Goal: Transaction & Acquisition: Purchase product/service

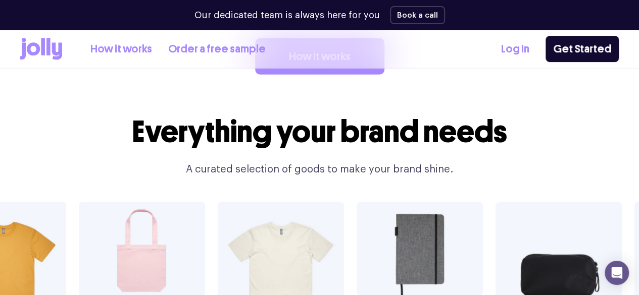
scroll to position [1570, 0]
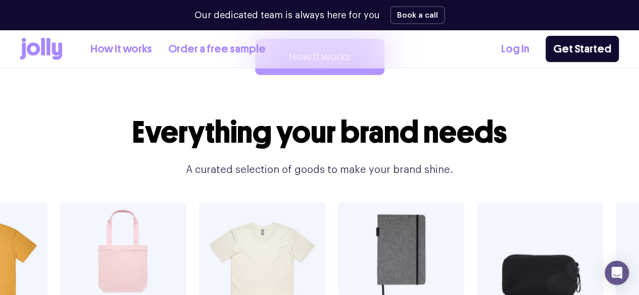
click at [322, 75] on link "How it works" at bounding box center [319, 57] width 129 height 36
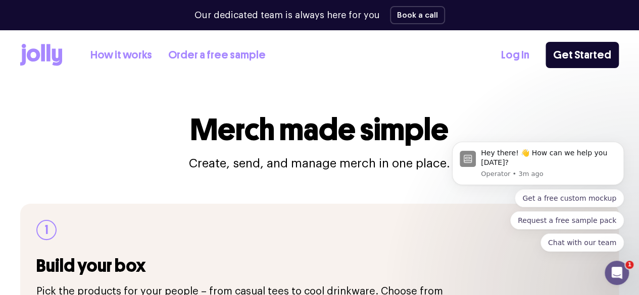
click at [137, 56] on link "How it works" at bounding box center [121, 55] width 62 height 17
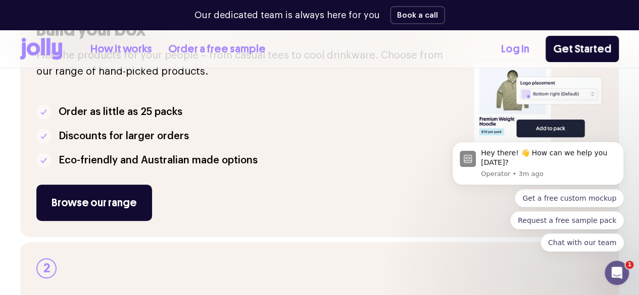
scroll to position [235, 0]
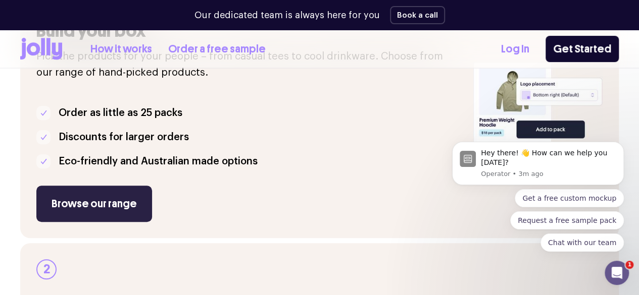
click at [115, 222] on link "Browse our range" at bounding box center [94, 204] width 116 height 36
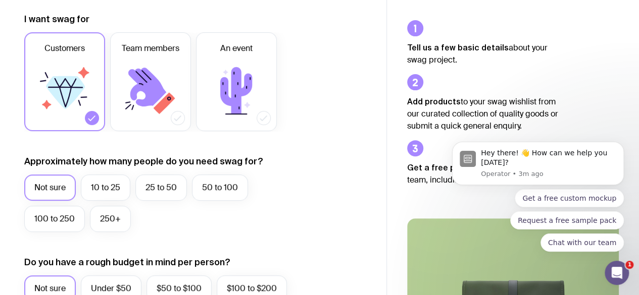
scroll to position [52, 0]
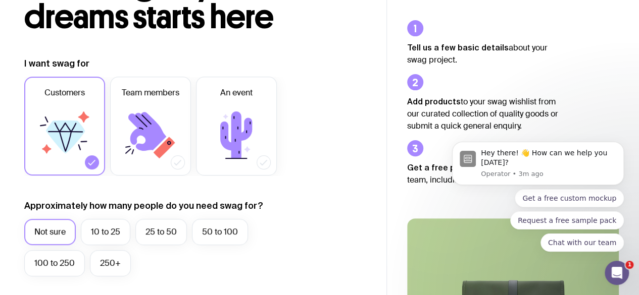
scroll to position [0, 0]
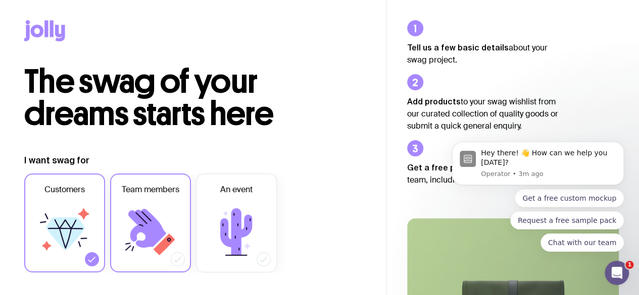
click at [161, 214] on icon at bounding box center [150, 232] width 61 height 61
click at [0, 0] on input "Team members" at bounding box center [0, 0] width 0 height 0
click at [90, 261] on icon at bounding box center [92, 260] width 10 height 10
click at [0, 0] on input "Customers" at bounding box center [0, 0] width 0 height 0
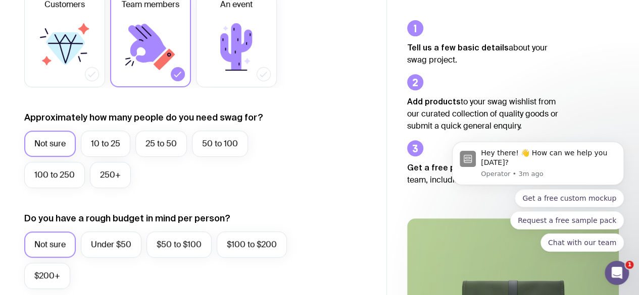
scroll to position [186, 0]
click at [225, 143] on label "50 to 100" at bounding box center [220, 143] width 56 height 26
click at [0, 0] on input "50 to 100" at bounding box center [0, 0] width 0 height 0
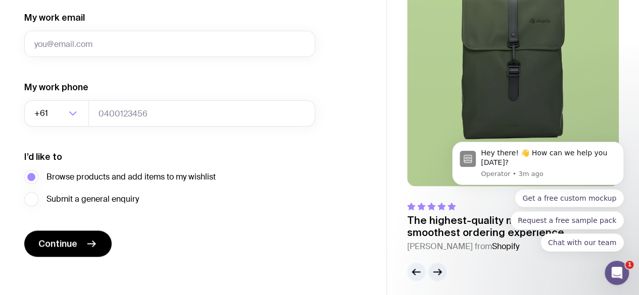
scroll to position [563, 0]
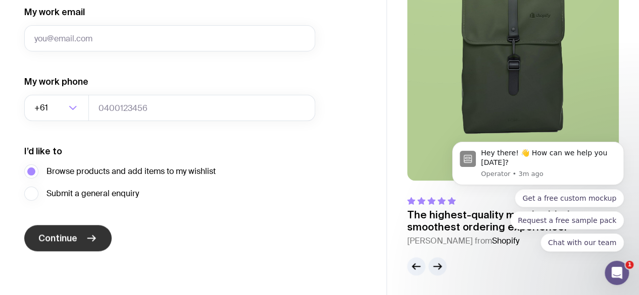
click at [81, 238] on button "Continue" at bounding box center [67, 238] width 87 height 26
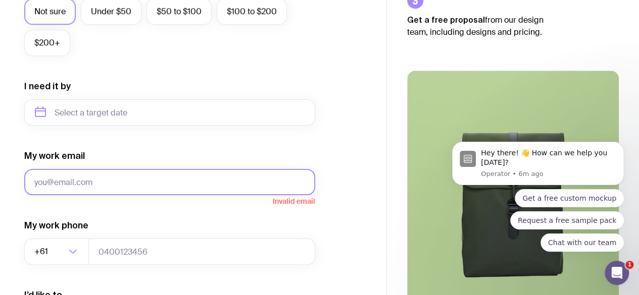
scroll to position [421, 0]
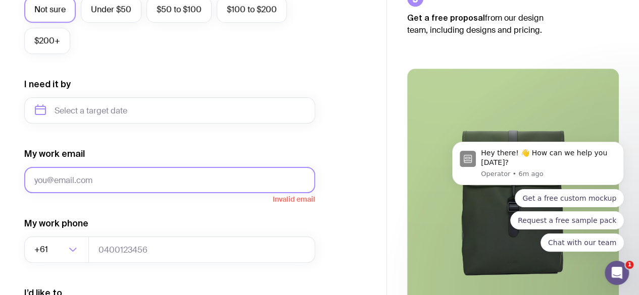
click at [129, 179] on input "My work email" at bounding box center [169, 180] width 291 height 26
type input "[PERSON_NAME][EMAIL_ADDRESS][DOMAIN_NAME]"
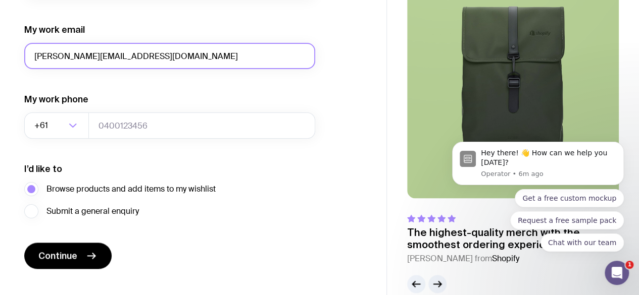
scroll to position [563, 0]
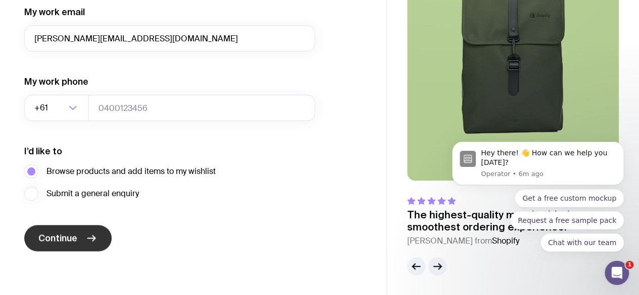
click at [92, 239] on icon "submit" at bounding box center [91, 238] width 12 height 12
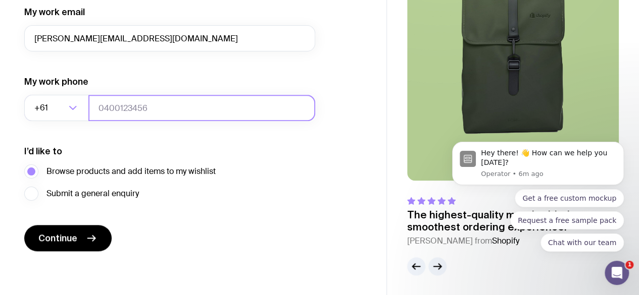
click at [126, 105] on input "tel" at bounding box center [201, 108] width 227 height 26
type input "0412343341"
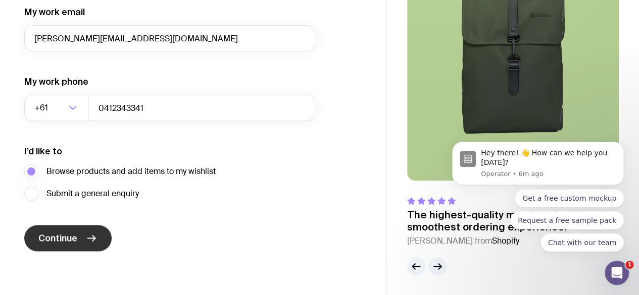
click at [71, 241] on span "Continue" at bounding box center [57, 238] width 39 height 12
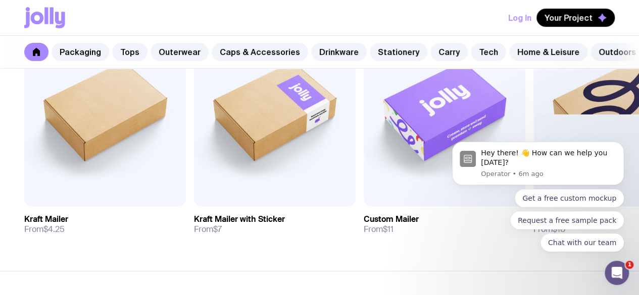
scroll to position [248, 0]
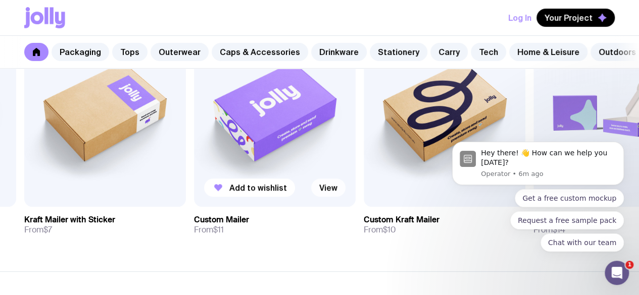
click at [328, 197] on link "View" at bounding box center [328, 188] width 34 height 18
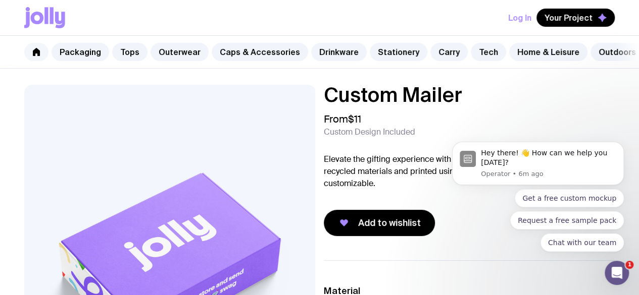
click at [36, 57] on link at bounding box center [36, 52] width 24 height 18
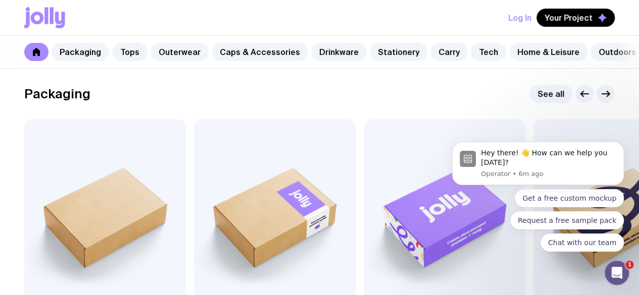
scroll to position [265, 0]
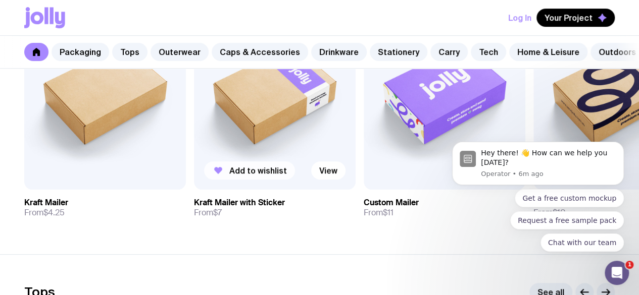
click at [255, 176] on span "Add to wishlist" at bounding box center [258, 171] width 58 height 10
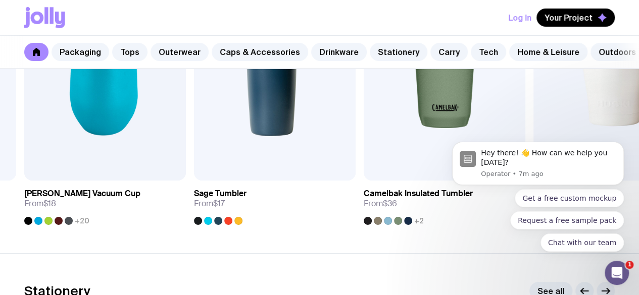
scroll to position [1549, 0]
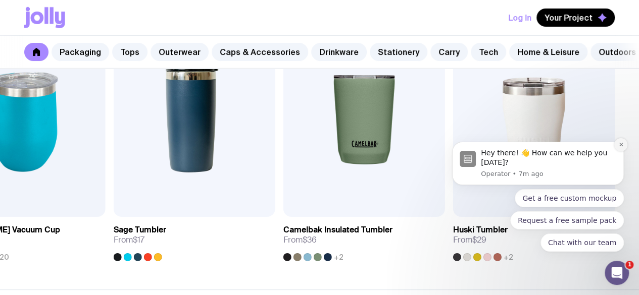
click at [622, 147] on icon "Dismiss notification" at bounding box center [621, 145] width 6 height 6
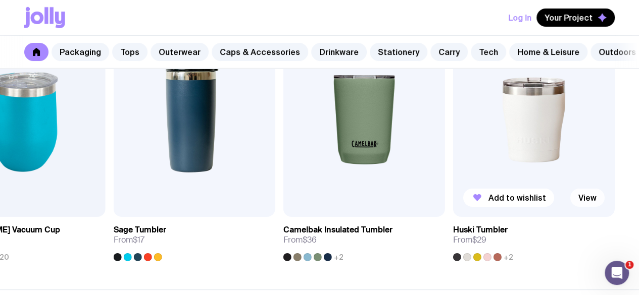
click at [593, 207] on link "View" at bounding box center [587, 198] width 34 height 18
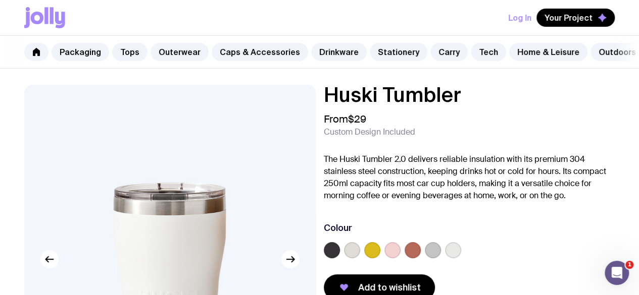
scroll to position [82, 0]
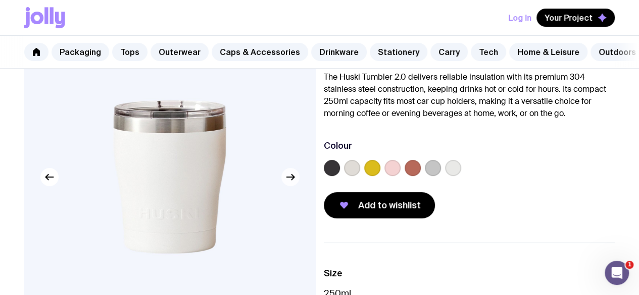
click at [297, 186] on button "button" at bounding box center [290, 177] width 18 height 18
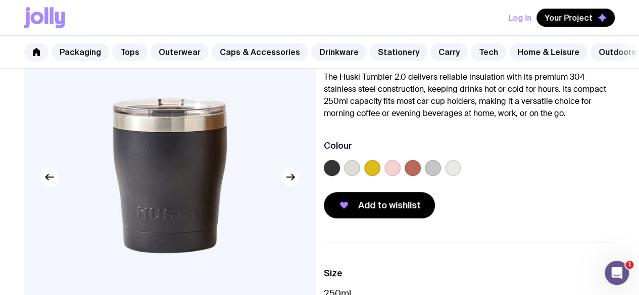
click at [297, 186] on button "button" at bounding box center [290, 177] width 18 height 18
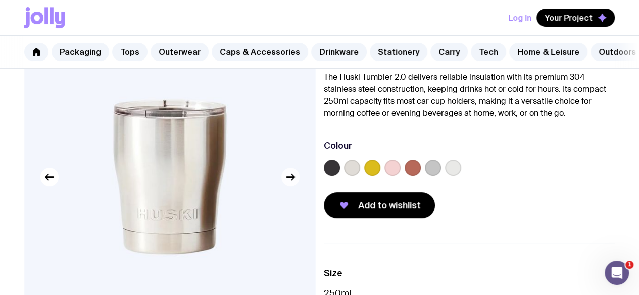
drag, startPoint x: 297, startPoint y: 187, endPoint x: 290, endPoint y: 182, distance: 8.4
click at [290, 182] on icon "button" at bounding box center [290, 177] width 12 height 12
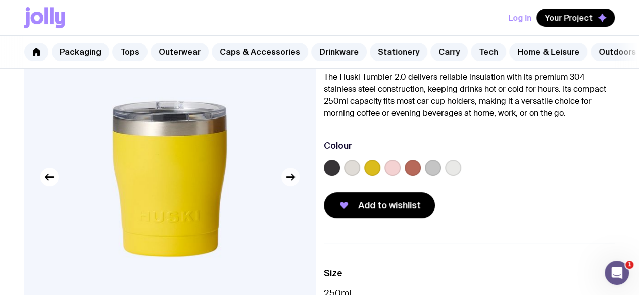
click at [290, 182] on icon "button" at bounding box center [290, 177] width 12 height 12
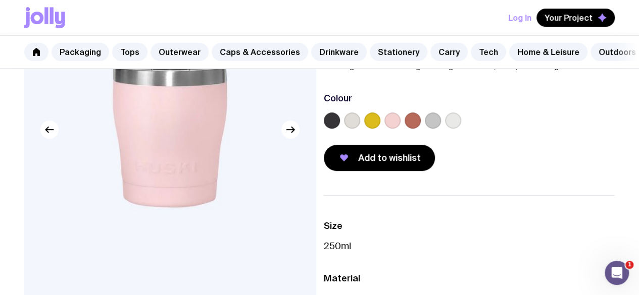
scroll to position [0, 0]
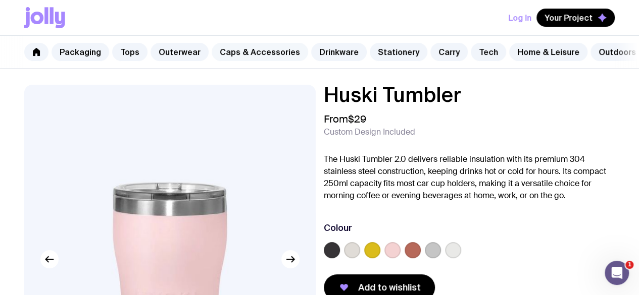
click at [247, 48] on link "Caps & Accessories" at bounding box center [260, 52] width 96 height 18
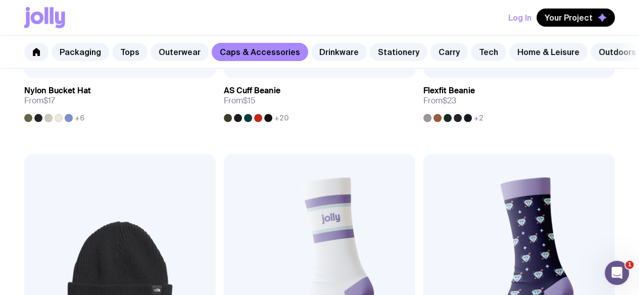
scroll to position [1569, 0]
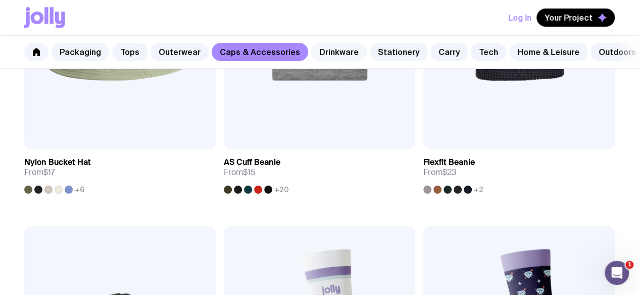
click at [329, 53] on link "Drinkware" at bounding box center [339, 52] width 56 height 18
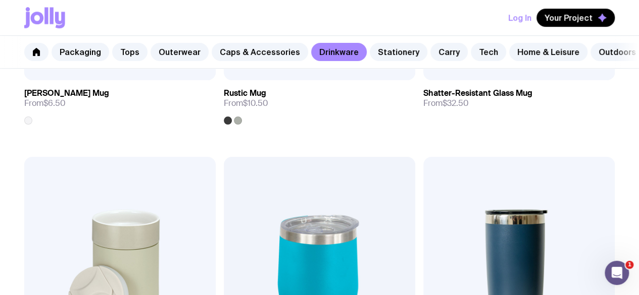
scroll to position [464, 0]
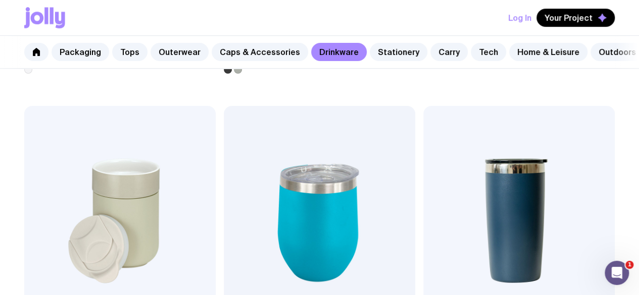
click at [423, 158] on img at bounding box center [518, 221] width 191 height 230
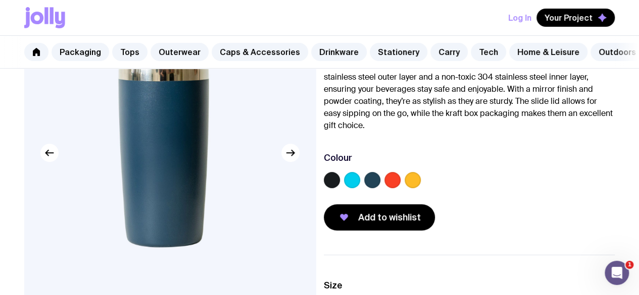
scroll to position [107, 0]
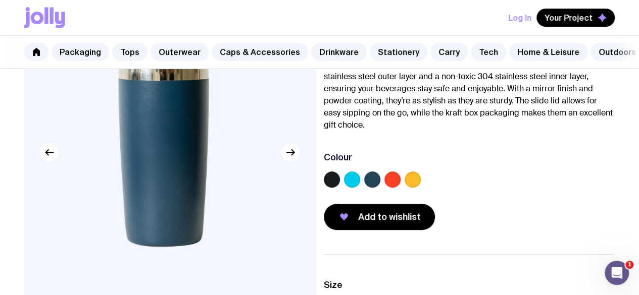
click at [298, 156] on img at bounding box center [169, 152] width 291 height 349
click at [360, 186] on label at bounding box center [352, 180] width 16 height 16
click at [0, 0] on input "radio" at bounding box center [0, 0] width 0 height 0
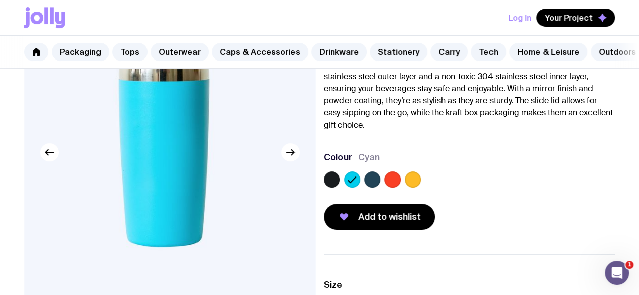
click at [380, 188] on label at bounding box center [372, 180] width 16 height 16
click at [0, 0] on input "radio" at bounding box center [0, 0] width 0 height 0
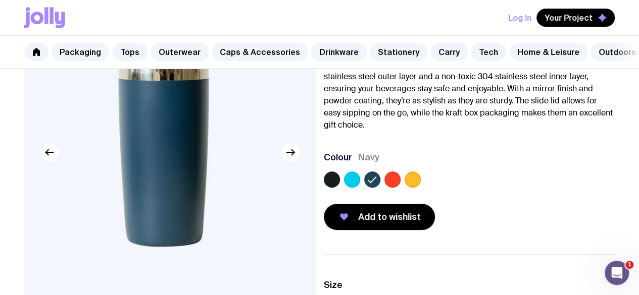
click at [400, 188] on label at bounding box center [392, 180] width 16 height 16
click at [0, 0] on input "radio" at bounding box center [0, 0] width 0 height 0
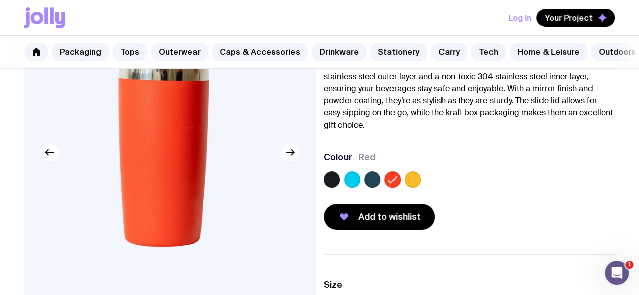
click at [421, 187] on label at bounding box center [413, 180] width 16 height 16
click at [0, 0] on input "radio" at bounding box center [0, 0] width 0 height 0
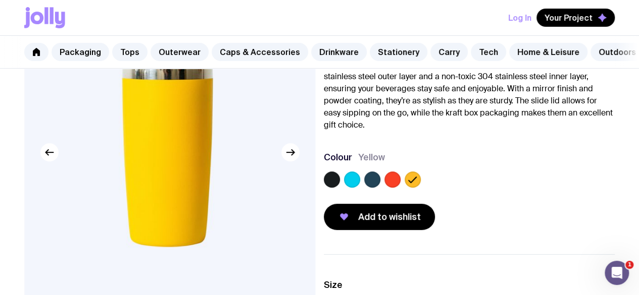
click at [360, 186] on label at bounding box center [352, 180] width 16 height 16
click at [0, 0] on input "radio" at bounding box center [0, 0] width 0 height 0
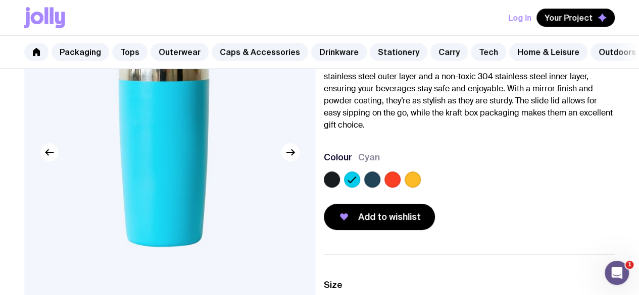
click at [380, 184] on label at bounding box center [372, 180] width 16 height 16
click at [0, 0] on input "radio" at bounding box center [0, 0] width 0 height 0
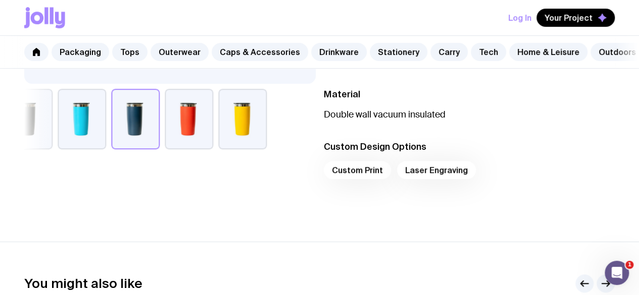
scroll to position [350, 0]
click at [370, 177] on div "Custom Print Laser Engraving" at bounding box center [469, 174] width 291 height 24
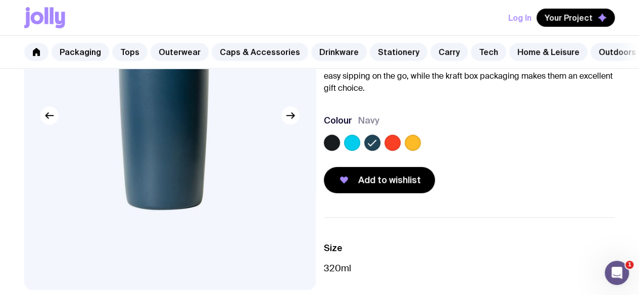
scroll to position [143, 0]
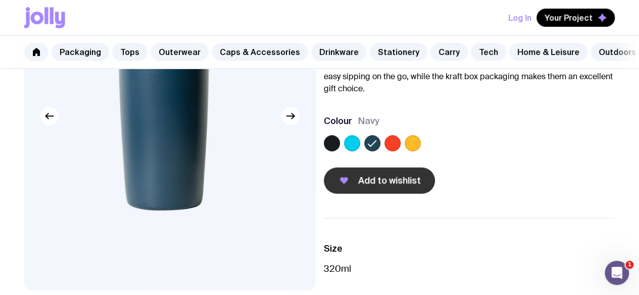
click at [393, 184] on span "Add to wishlist" at bounding box center [389, 181] width 63 height 12
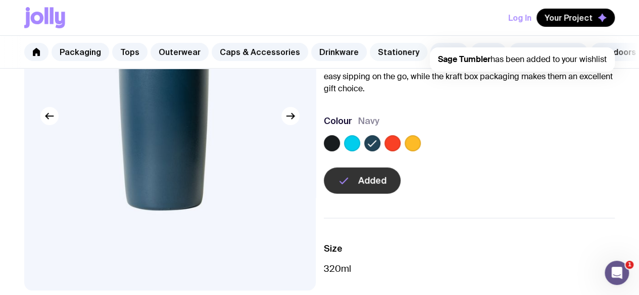
click at [384, 53] on link "Stationery" at bounding box center [399, 52] width 58 height 18
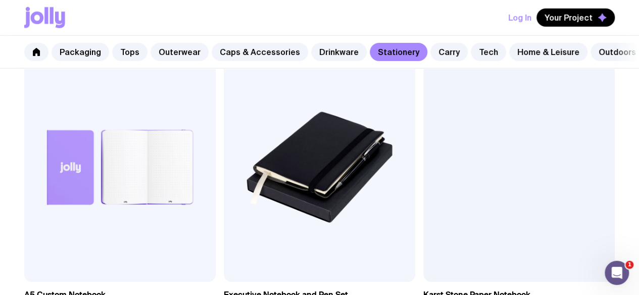
scroll to position [1436, 0]
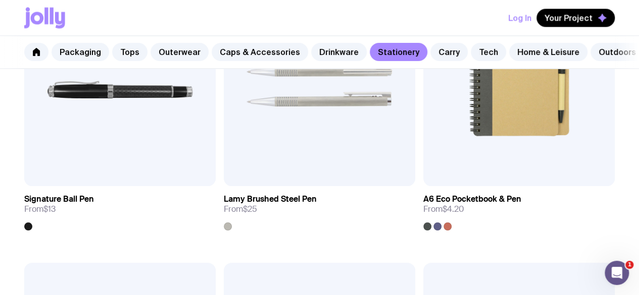
scroll to position [956, 0]
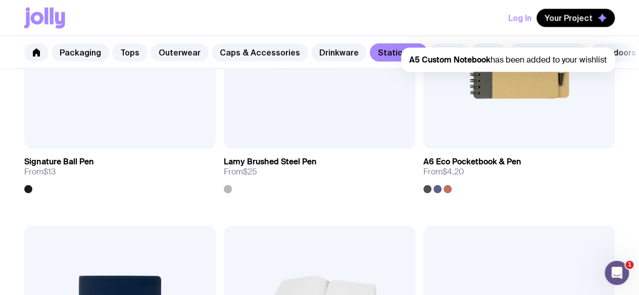
click at [435, 46] on link "Carry" at bounding box center [448, 52] width 37 height 18
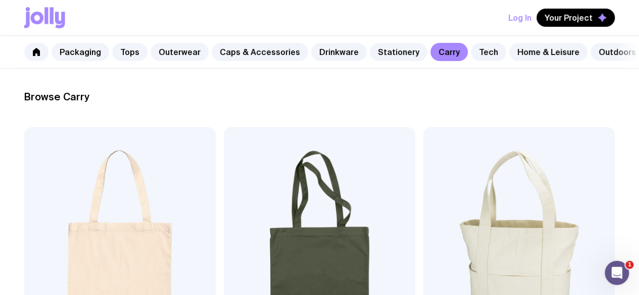
scroll to position [176, 0]
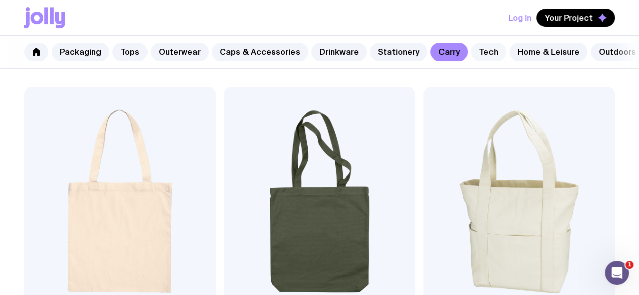
click at [474, 45] on link "Tech" at bounding box center [488, 52] width 35 height 18
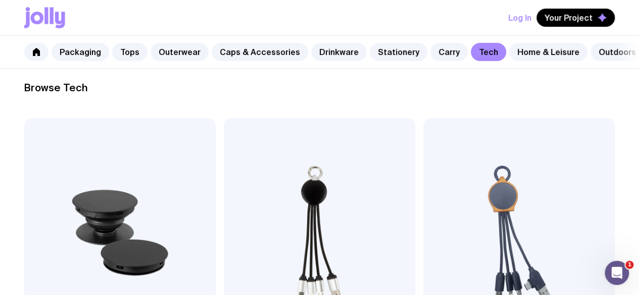
scroll to position [144, 0]
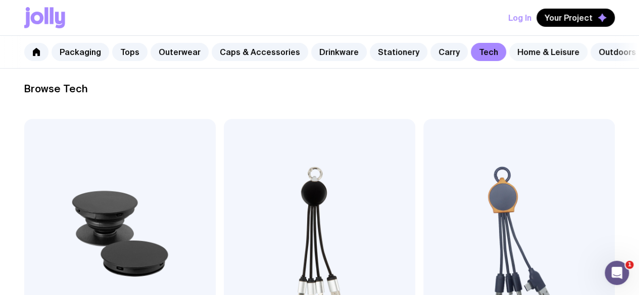
click at [544, 49] on link "Home & Leisure" at bounding box center [548, 52] width 78 height 18
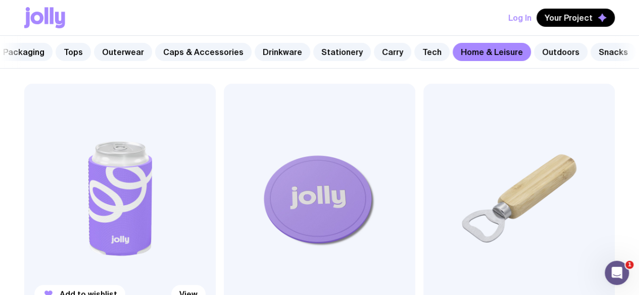
scroll to position [214, 0]
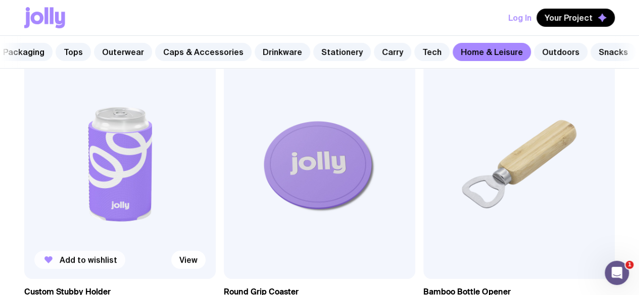
click at [90, 255] on span "Add to wishlist" at bounding box center [89, 260] width 58 height 10
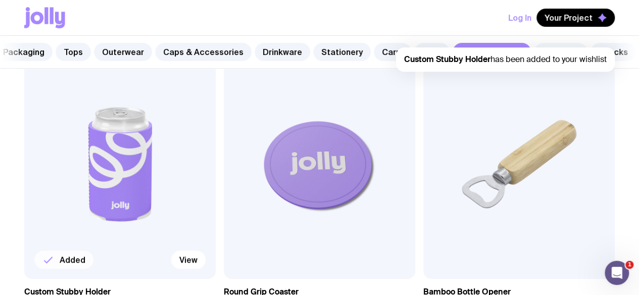
click at [544, 45] on link "Outdoors" at bounding box center [561, 52] width 54 height 18
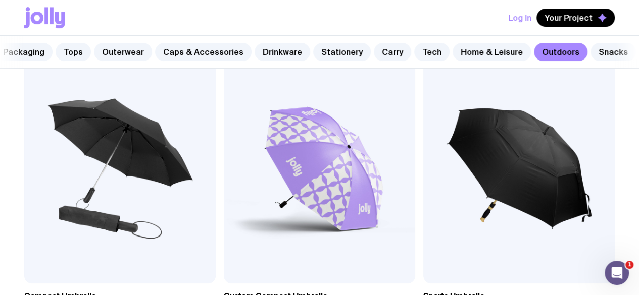
scroll to position [210, 0]
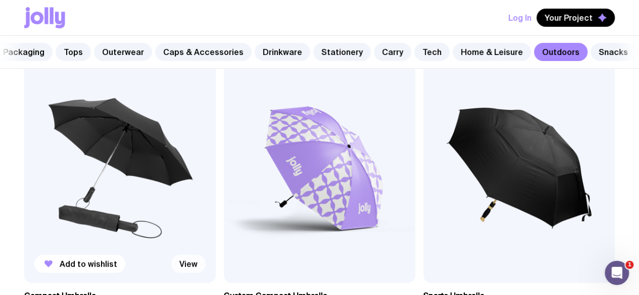
click at [171, 255] on link "View" at bounding box center [188, 264] width 34 height 18
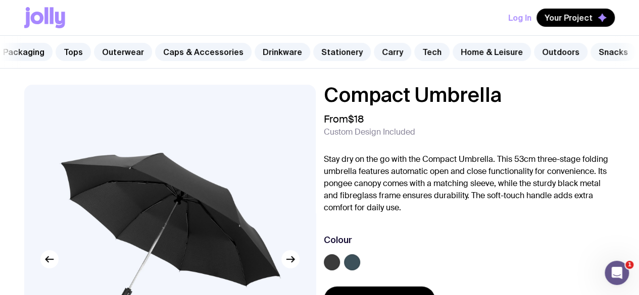
click at [590, 55] on link "Snacks" at bounding box center [612, 52] width 45 height 18
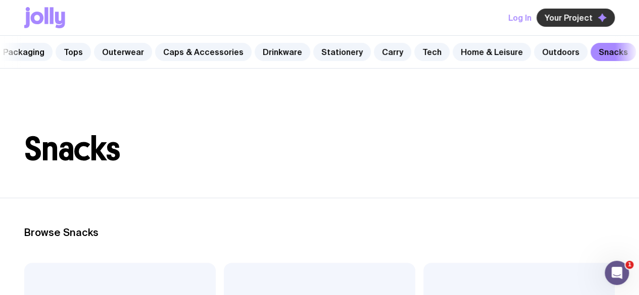
click at [575, 19] on span "Your Project" at bounding box center [568, 18] width 48 height 10
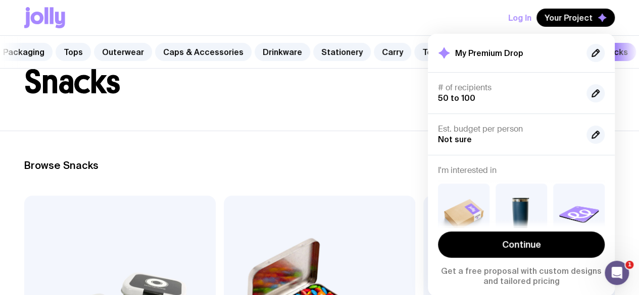
scroll to position [112, 0]
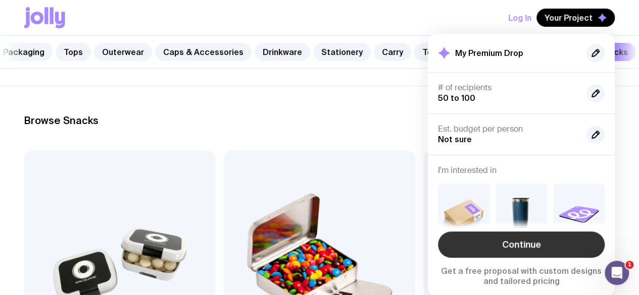
click at [519, 244] on link "Continue" at bounding box center [521, 245] width 167 height 26
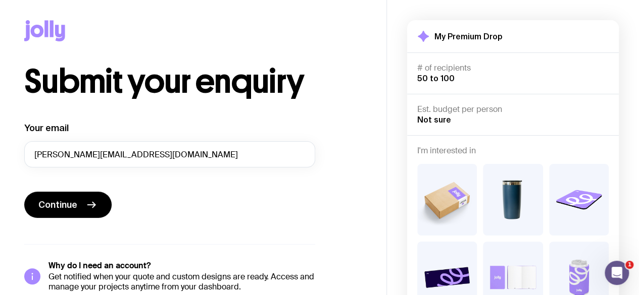
scroll to position [170, 0]
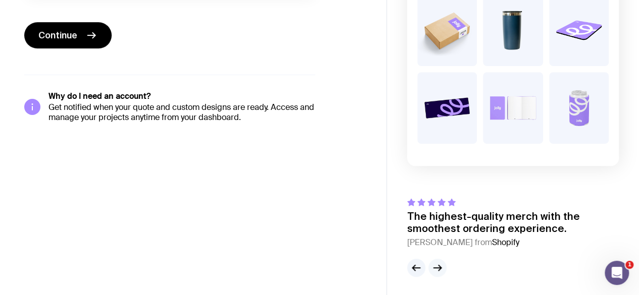
click at [436, 264] on icon "button" at bounding box center [437, 268] width 12 height 12
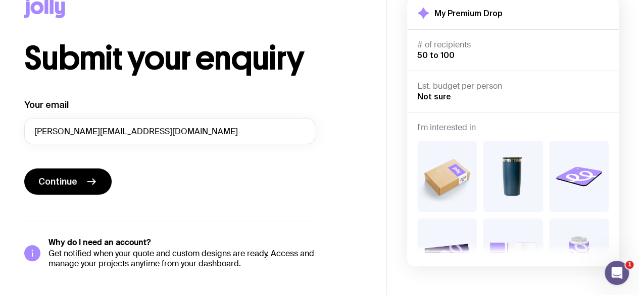
scroll to position [22, 0]
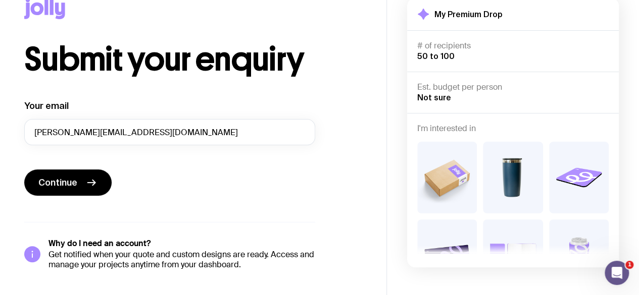
click at [56, 12] on icon at bounding box center [60, 11] width 10 height 17
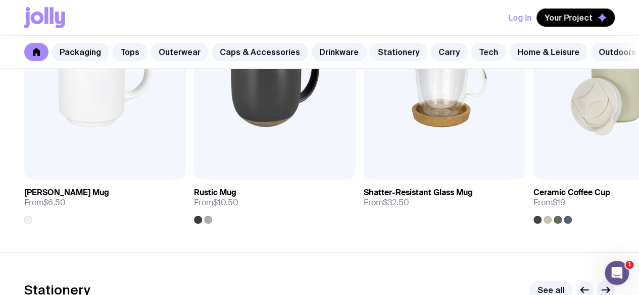
scroll to position [1587, 0]
